Goal: Task Accomplishment & Management: Use online tool/utility

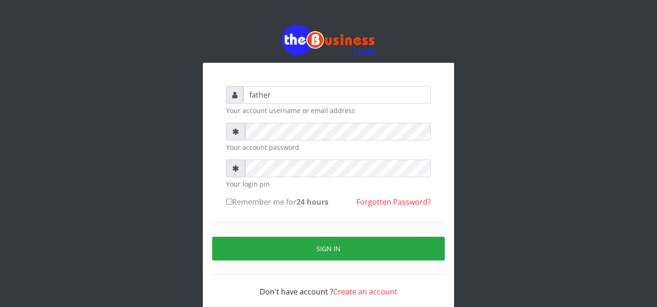
type input "father"
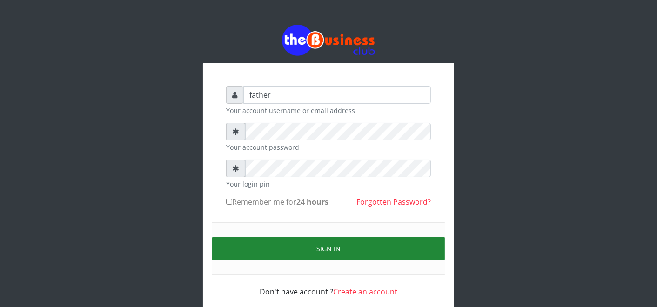
click at [337, 249] on button "Sign in" at bounding box center [328, 249] width 233 height 24
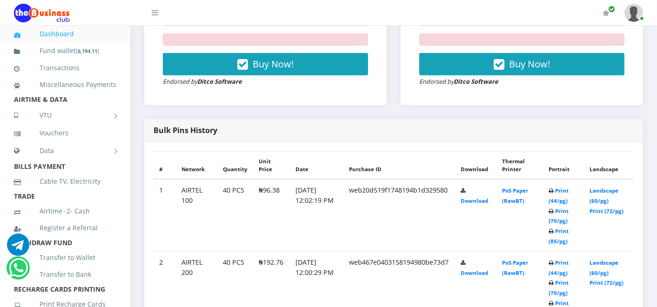
scroll to position [434, 0]
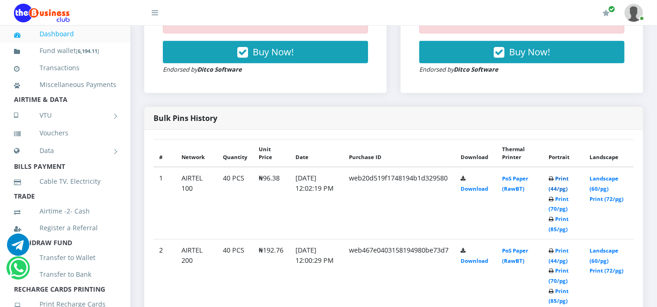
click at [566, 176] on link "Print (44/pg)" at bounding box center [559, 183] width 20 height 17
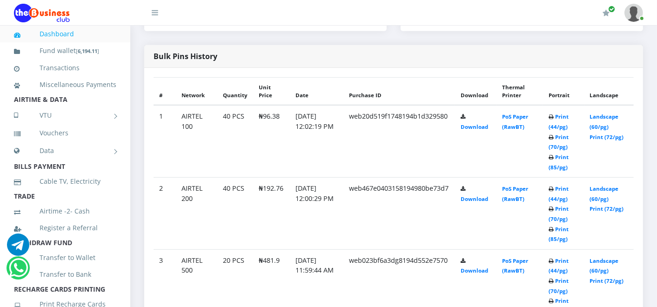
scroll to position [517, 0]
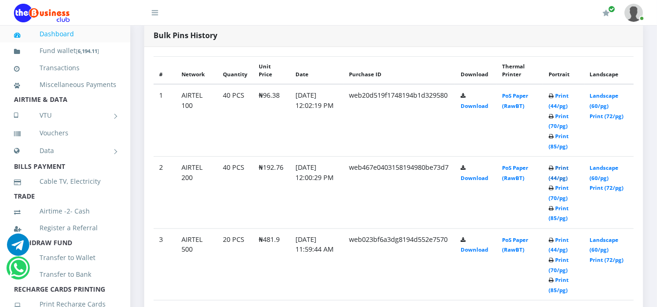
click at [569, 165] on link "Print (44/pg)" at bounding box center [559, 172] width 20 height 17
